Goal: Information Seeking & Learning: Compare options

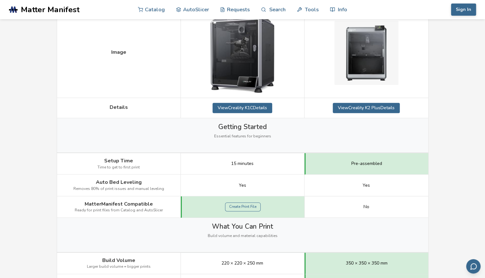
scroll to position [130, 0]
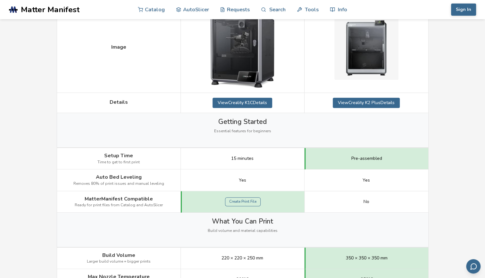
click at [293, 196] on div "Create Print File" at bounding box center [243, 202] width 124 height 21
click at [253, 199] on link "Create Print File" at bounding box center [243, 201] width 36 height 9
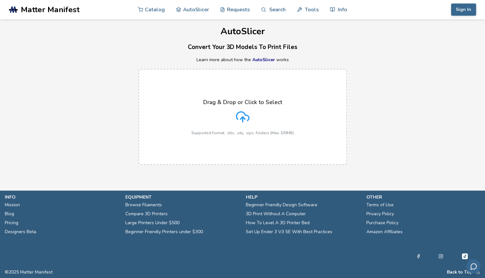
scroll to position [4, 0]
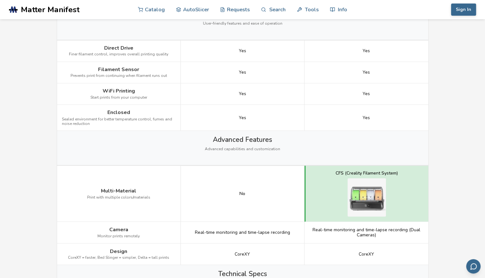
scroll to position [612, 0]
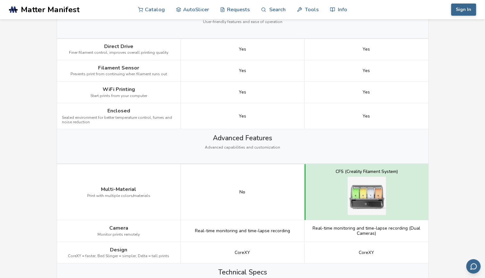
click at [100, 194] on span "Print with multiple colors/materials" at bounding box center [118, 196] width 63 height 4
drag, startPoint x: 100, startPoint y: 193, endPoint x: 54, endPoint y: 191, distance: 45.9
click at [54, 191] on div "← Back to 3D Printers Creality K1C vs Creality K2 Plus Is the Creality K1C bett…" at bounding box center [242, 106] width 385 height 1397
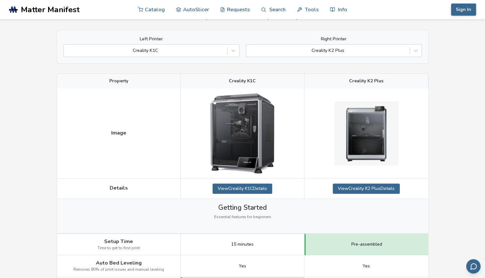
scroll to position [0, 0]
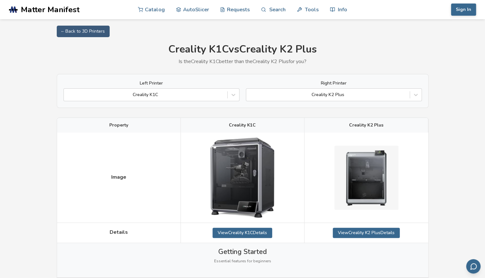
click at [361, 168] on img at bounding box center [367, 178] width 64 height 64
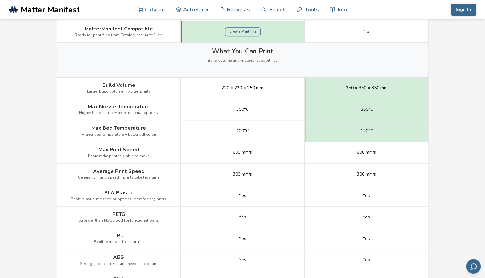
scroll to position [300, 0]
drag, startPoint x: 344, startPoint y: 85, endPoint x: 400, endPoint y: 90, distance: 56.7
click at [400, 90] on div "350 × 350 × 350 mm" at bounding box center [367, 88] width 124 height 21
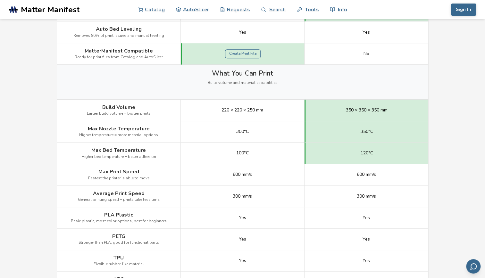
click at [402, 80] on div "What You Can Print Build volume and material capabilities" at bounding box center [243, 82] width 372 height 34
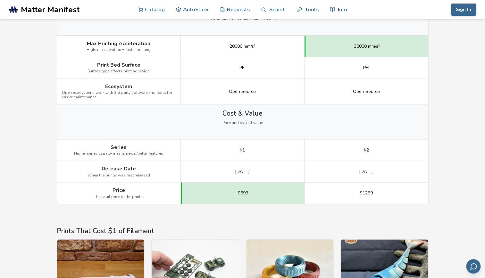
scroll to position [873, 0]
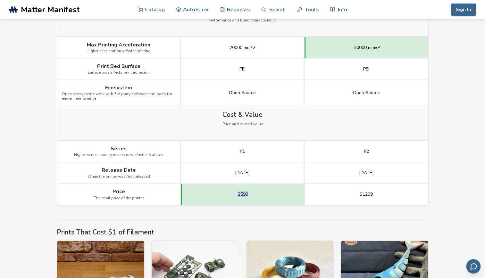
drag, startPoint x: 237, startPoint y: 193, endPoint x: 252, endPoint y: 191, distance: 14.9
click at [252, 191] on div "$599" at bounding box center [243, 194] width 124 height 21
drag, startPoint x: 252, startPoint y: 191, endPoint x: 277, endPoint y: 200, distance: 26.6
click at [277, 200] on div "$599" at bounding box center [243, 194] width 124 height 21
click at [278, 200] on div "$599" at bounding box center [243, 194] width 124 height 21
